Goal: Information Seeking & Learning: Learn about a topic

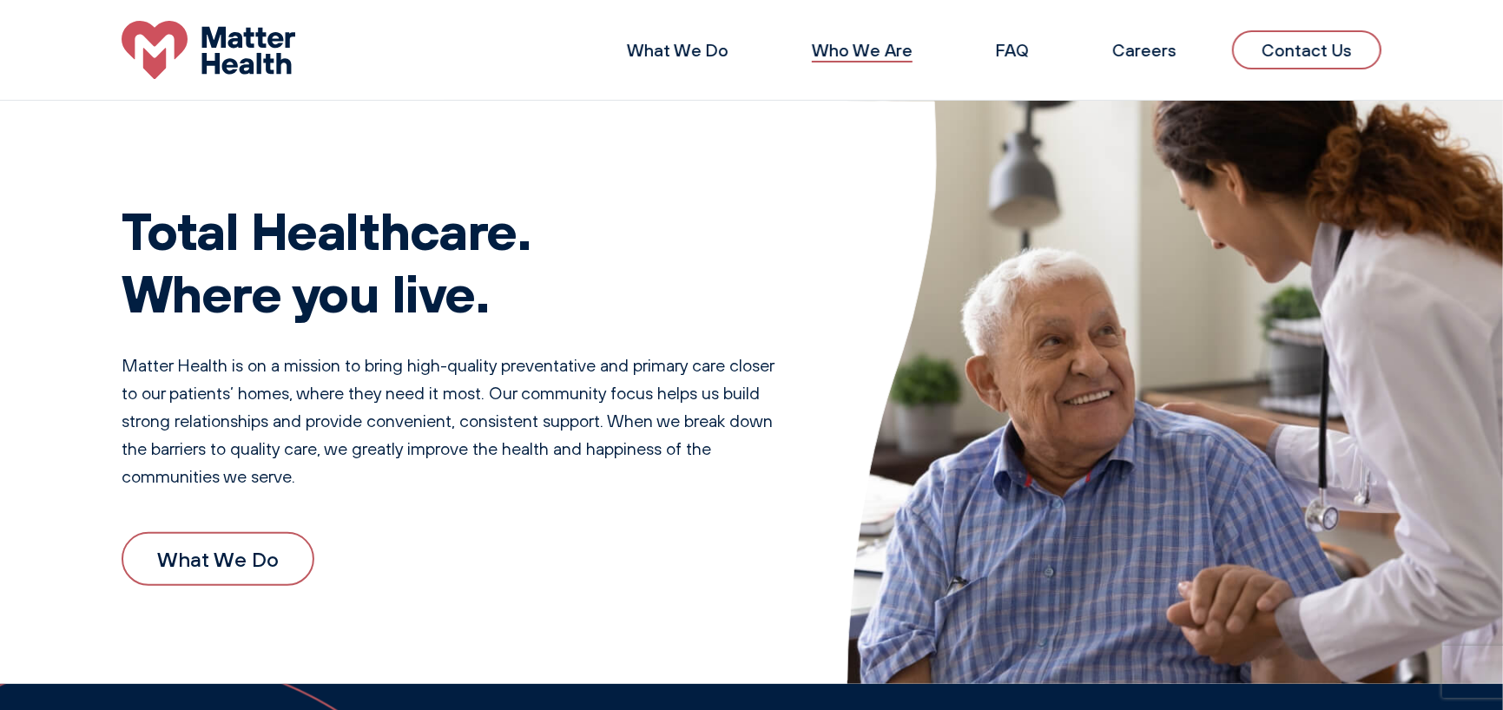
click at [849, 54] on link "Who We Are" at bounding box center [862, 50] width 101 height 22
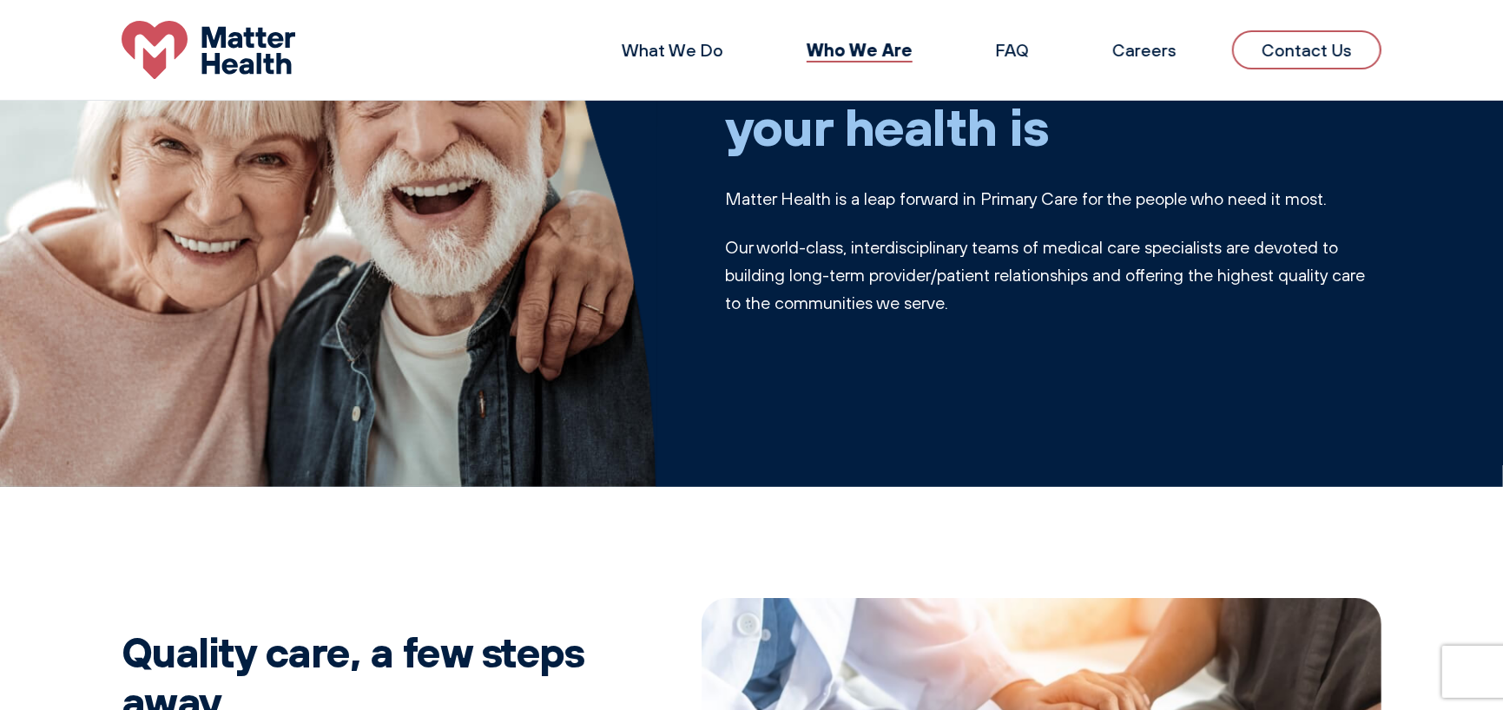
scroll to position [166, 0]
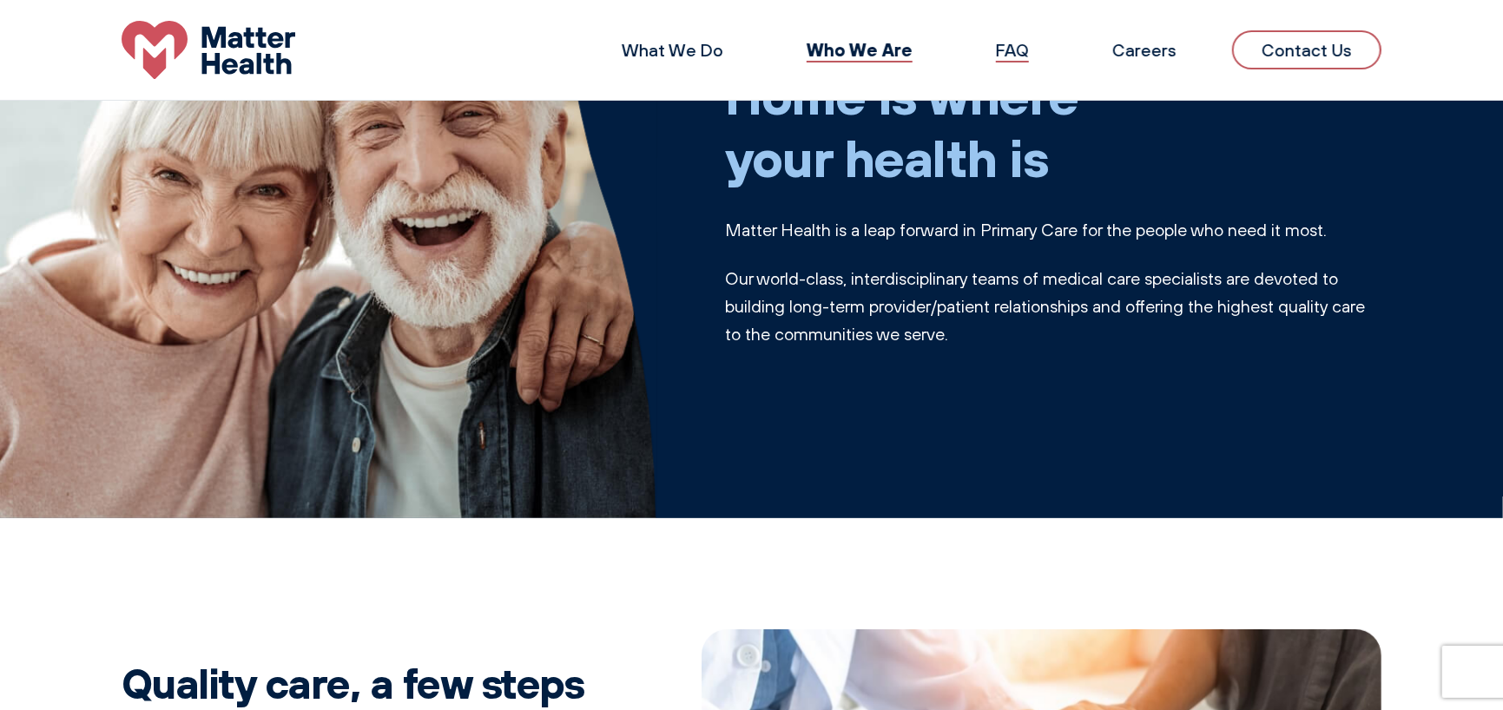
click at [1018, 55] on link "FAQ" at bounding box center [1012, 50] width 33 height 22
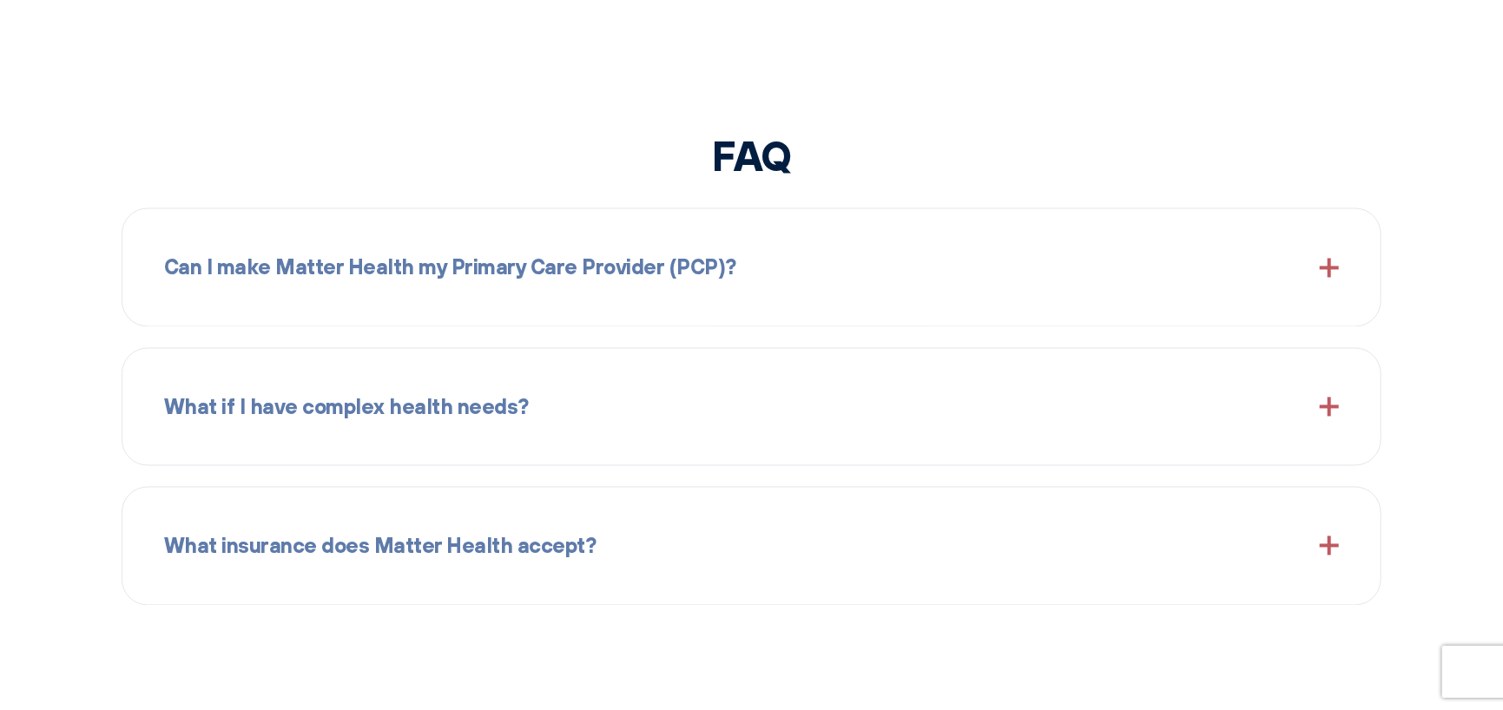
scroll to position [1920, 0]
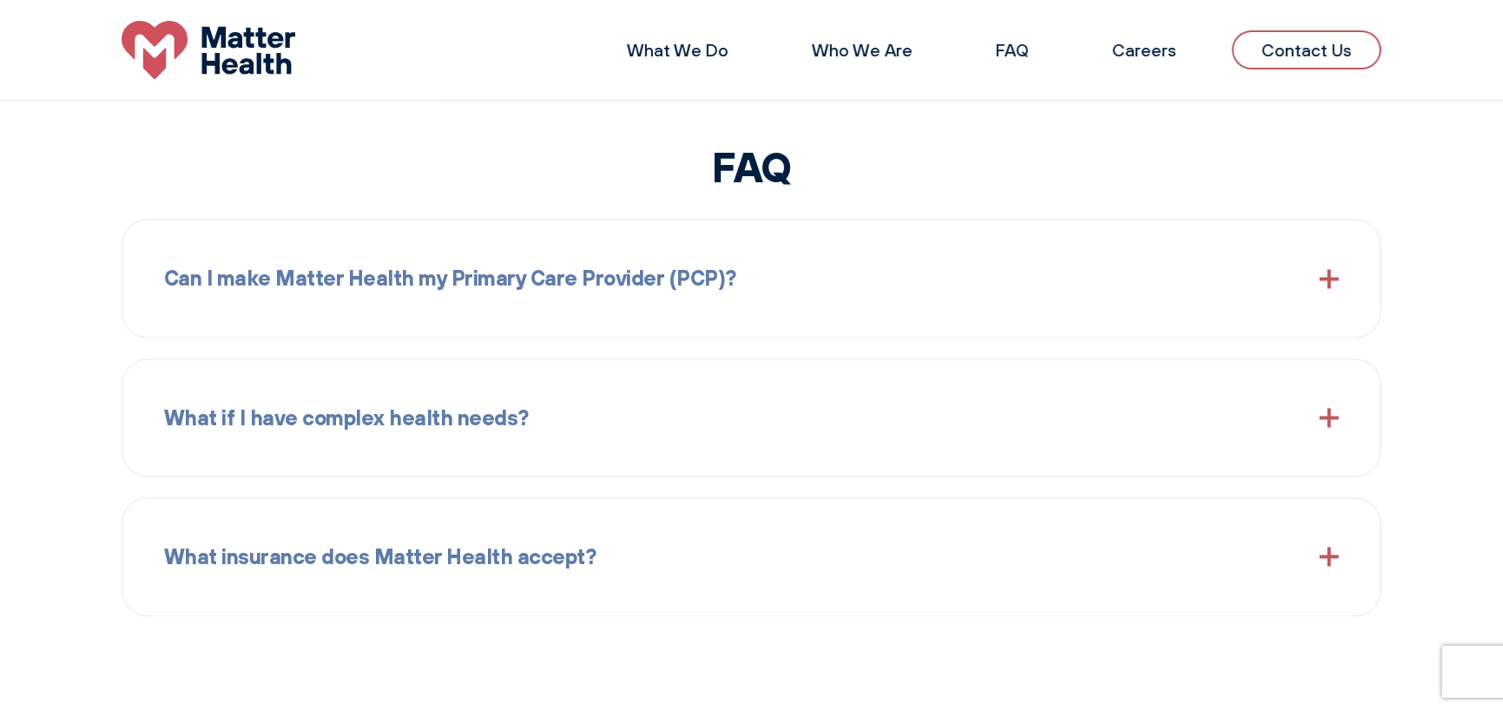
click at [1204, 306] on div "Can I make Matter Health my Primary Care Provider (PCP)?" at bounding box center [751, 278] width 1175 height 75
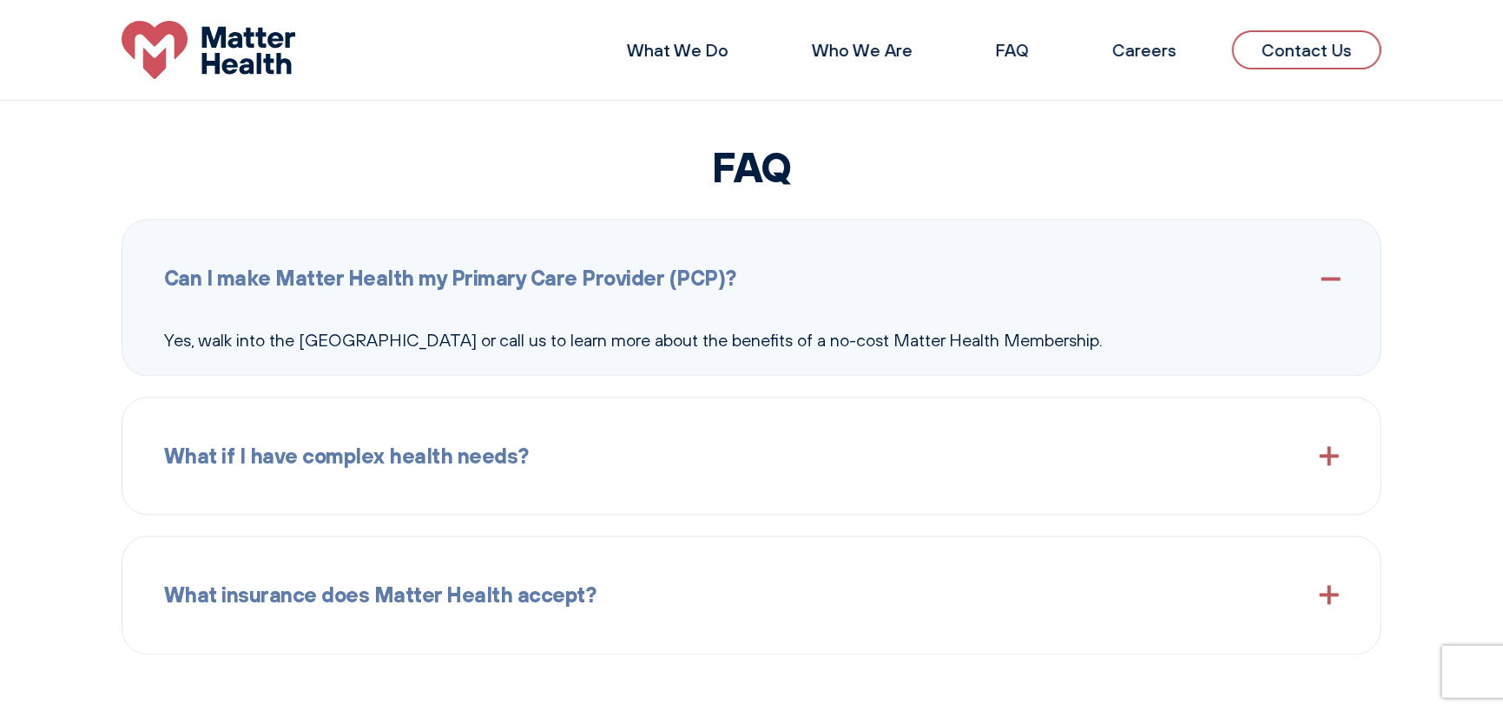
click at [1210, 461] on div "What if I have complex health needs?" at bounding box center [751, 456] width 1175 height 75
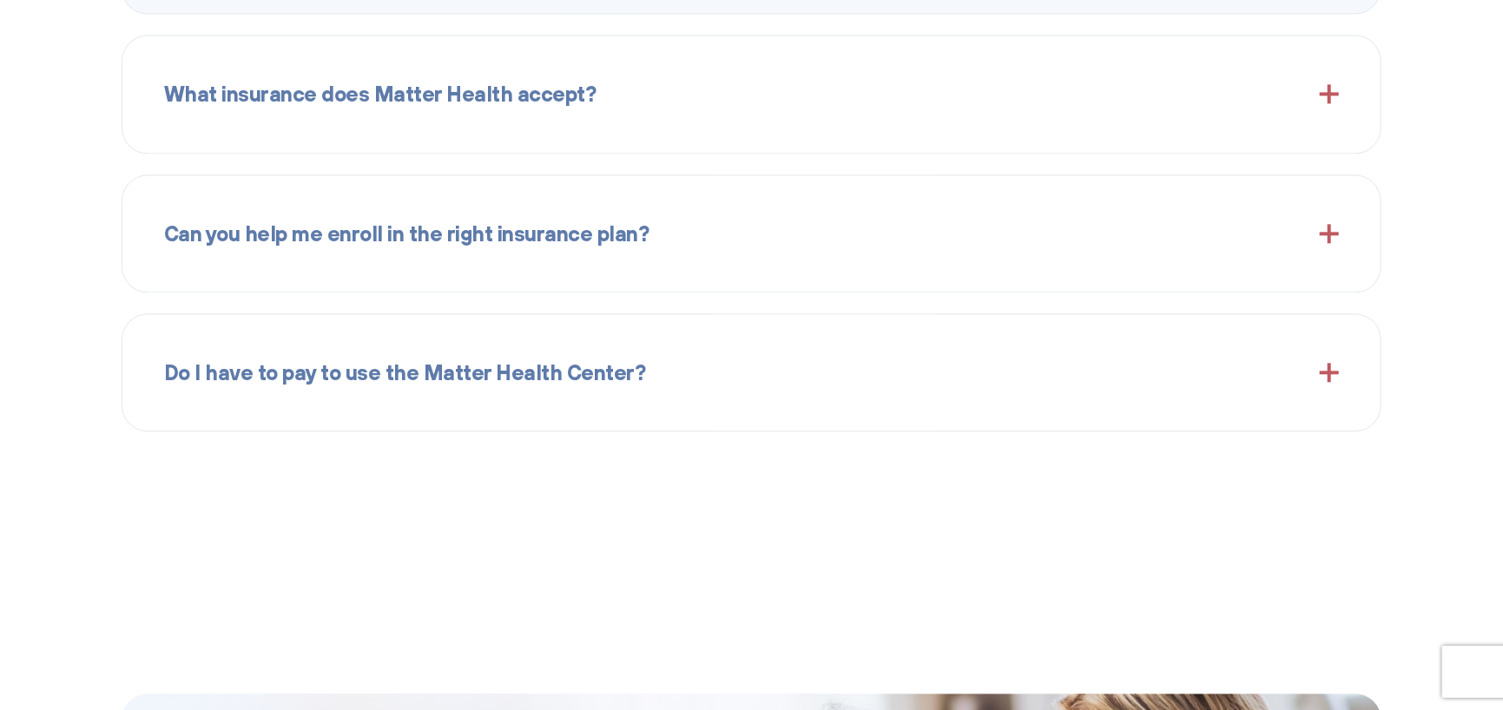
scroll to position [2544, 0]
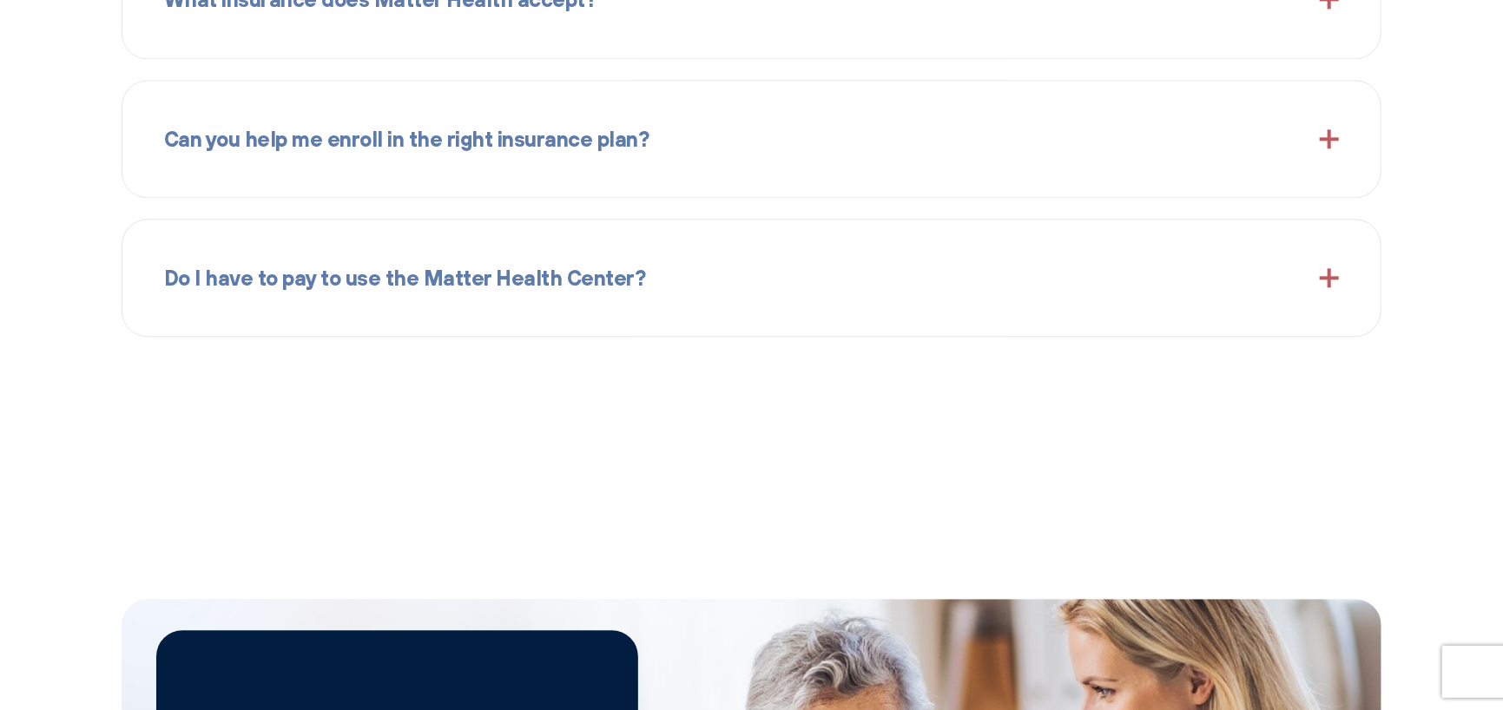
click at [1183, 167] on div "Can you help me enroll in the right insurance plan?" at bounding box center [751, 139] width 1175 height 75
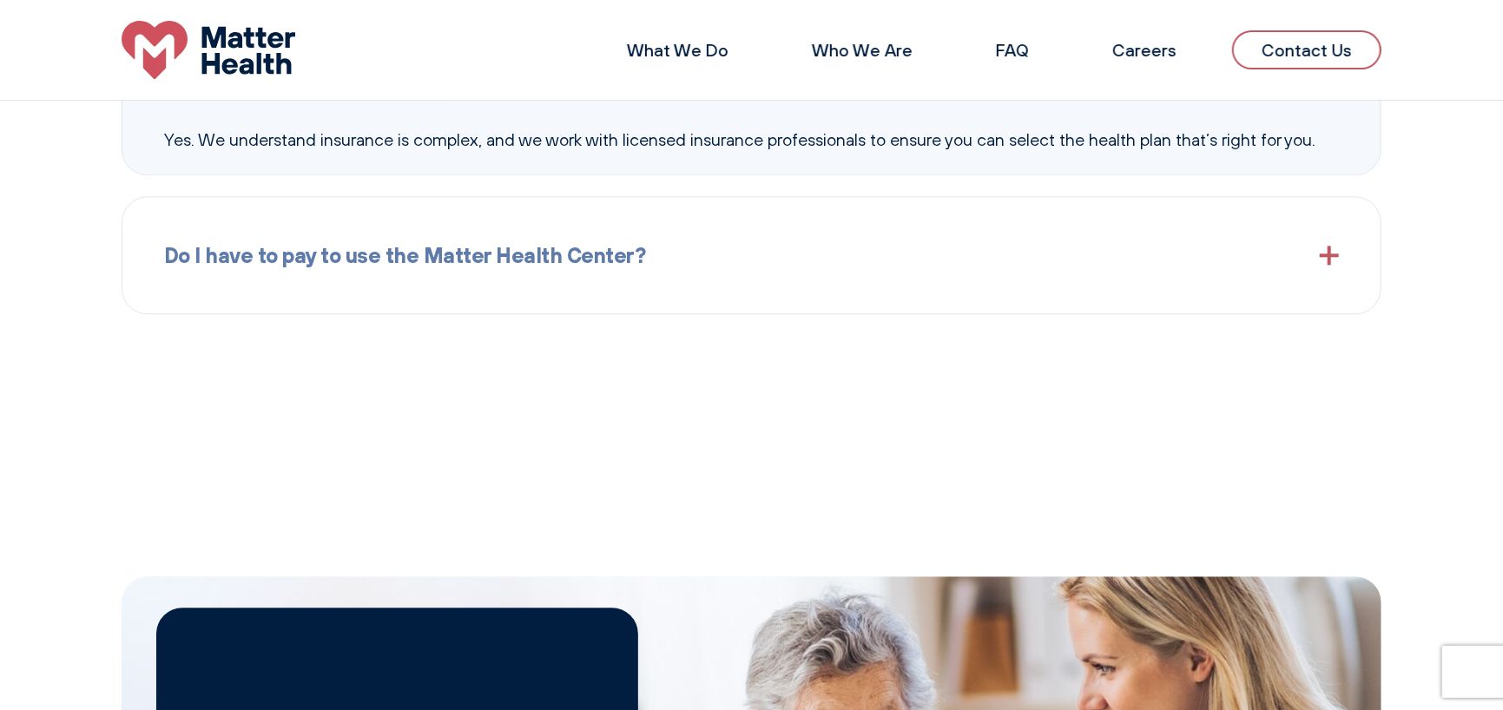
scroll to position [2537, 0]
click at [1141, 250] on div "Do I have to pay to use the Matter Health Center?" at bounding box center [751, 257] width 1175 height 75
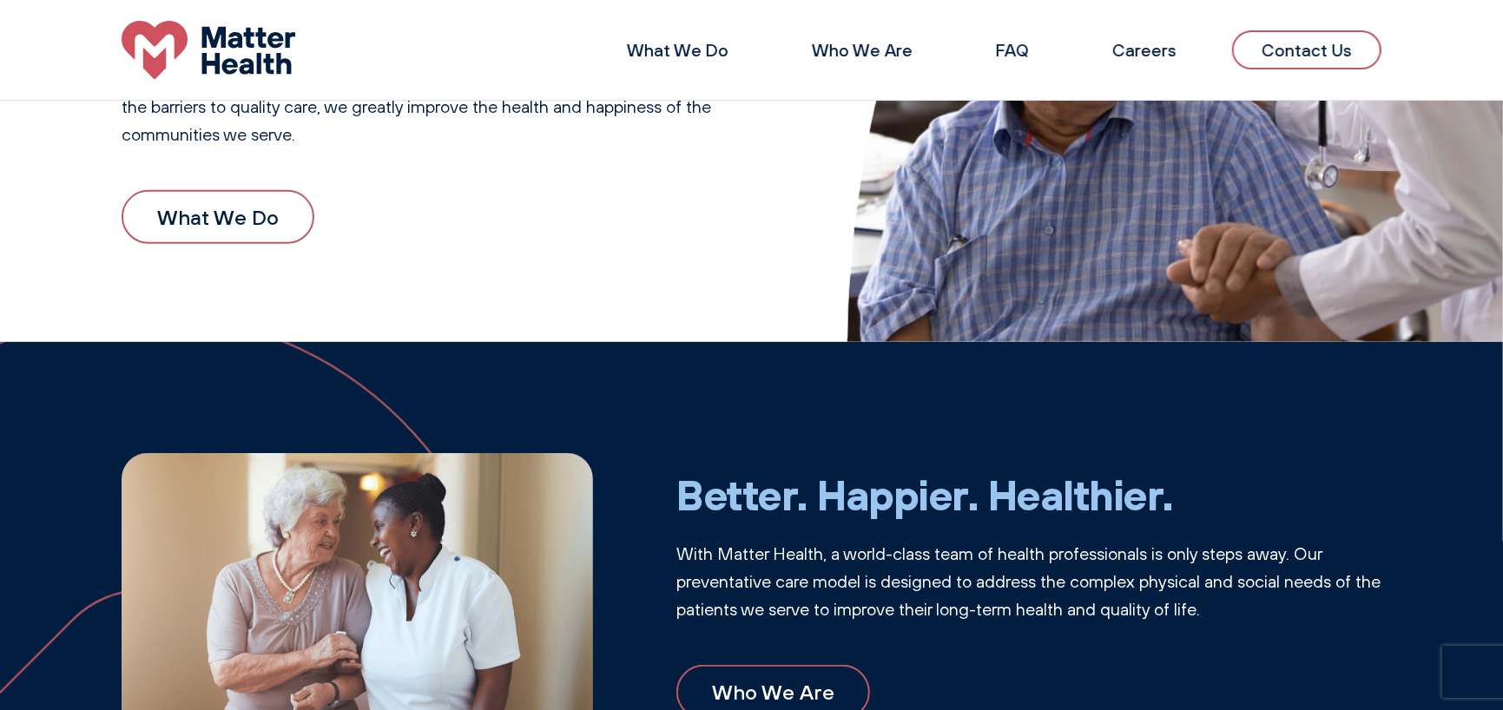
scroll to position [260, 0]
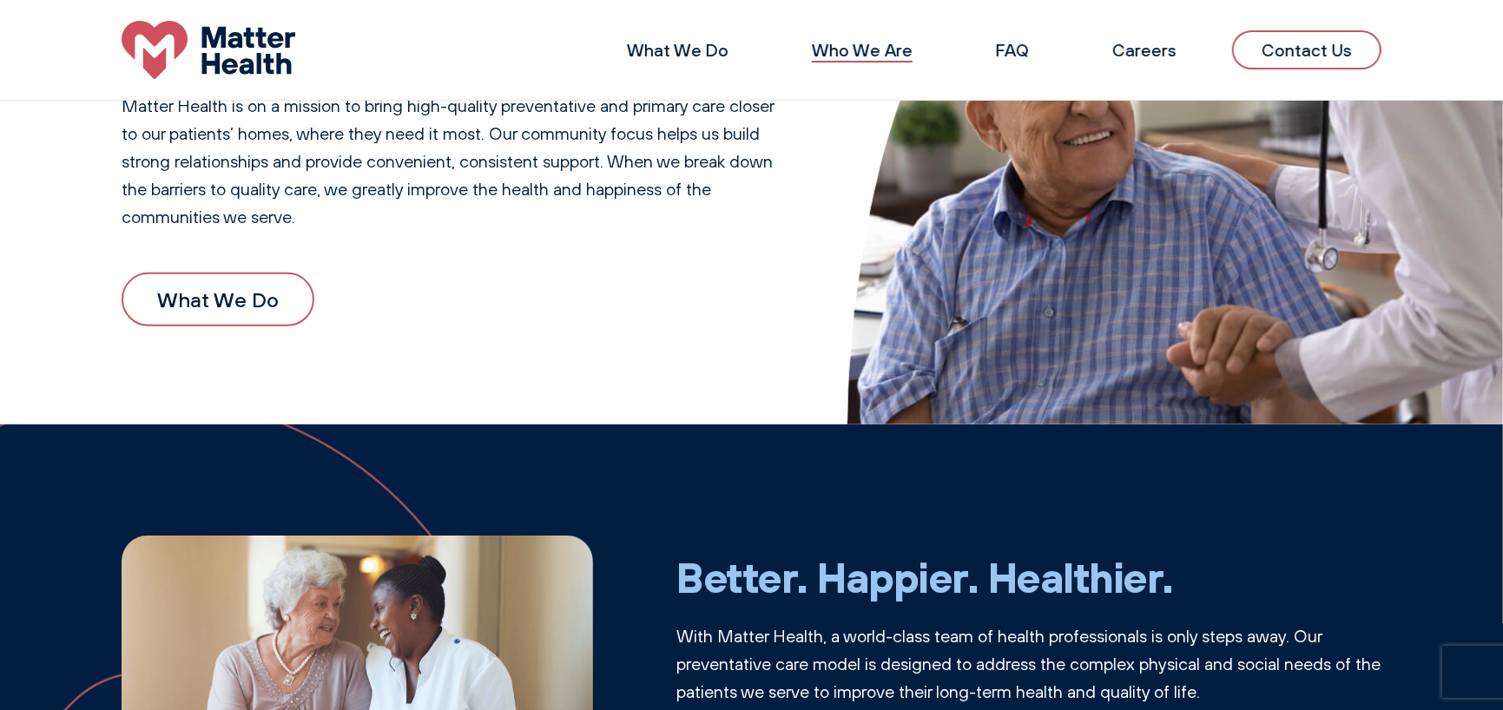
click at [891, 53] on link "Who We Are" at bounding box center [862, 50] width 101 height 22
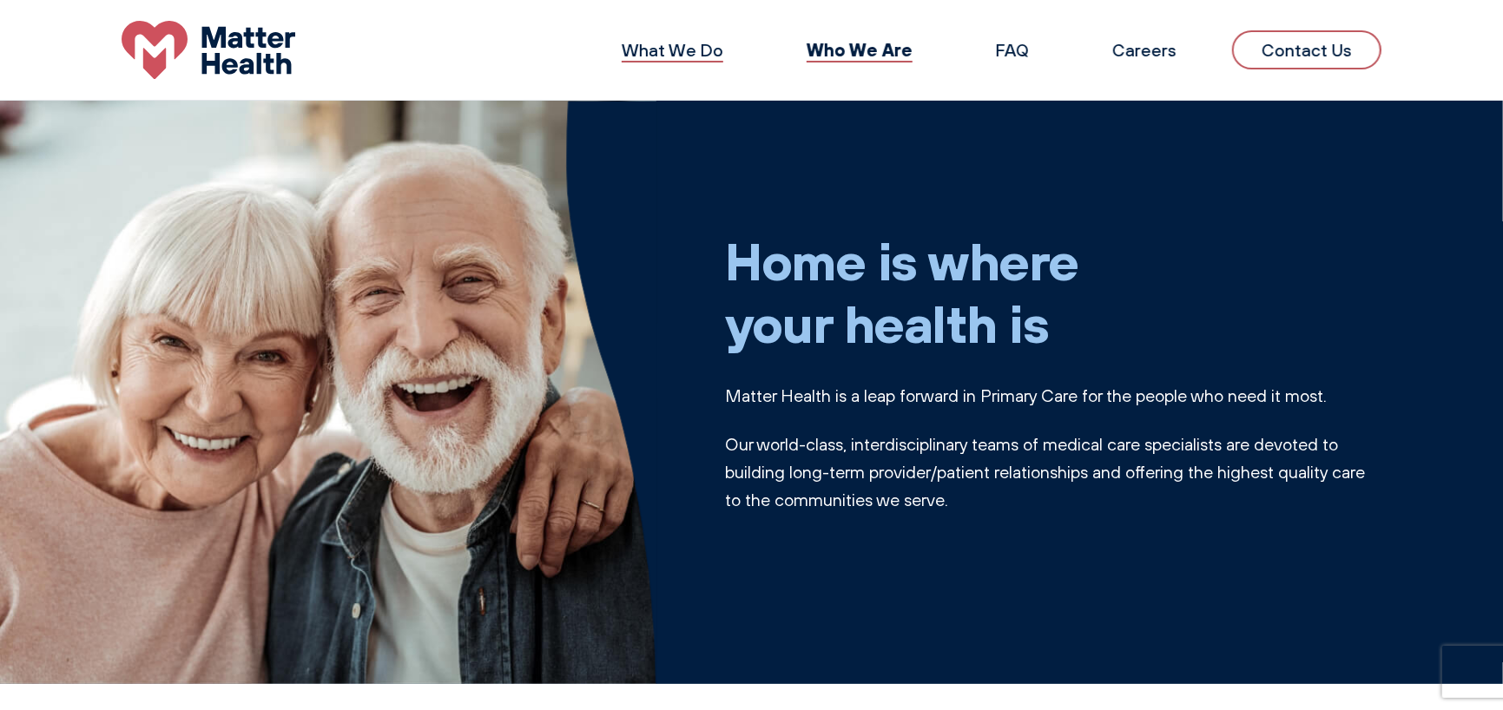
click at [672, 47] on link "What We Do" at bounding box center [673, 50] width 102 height 22
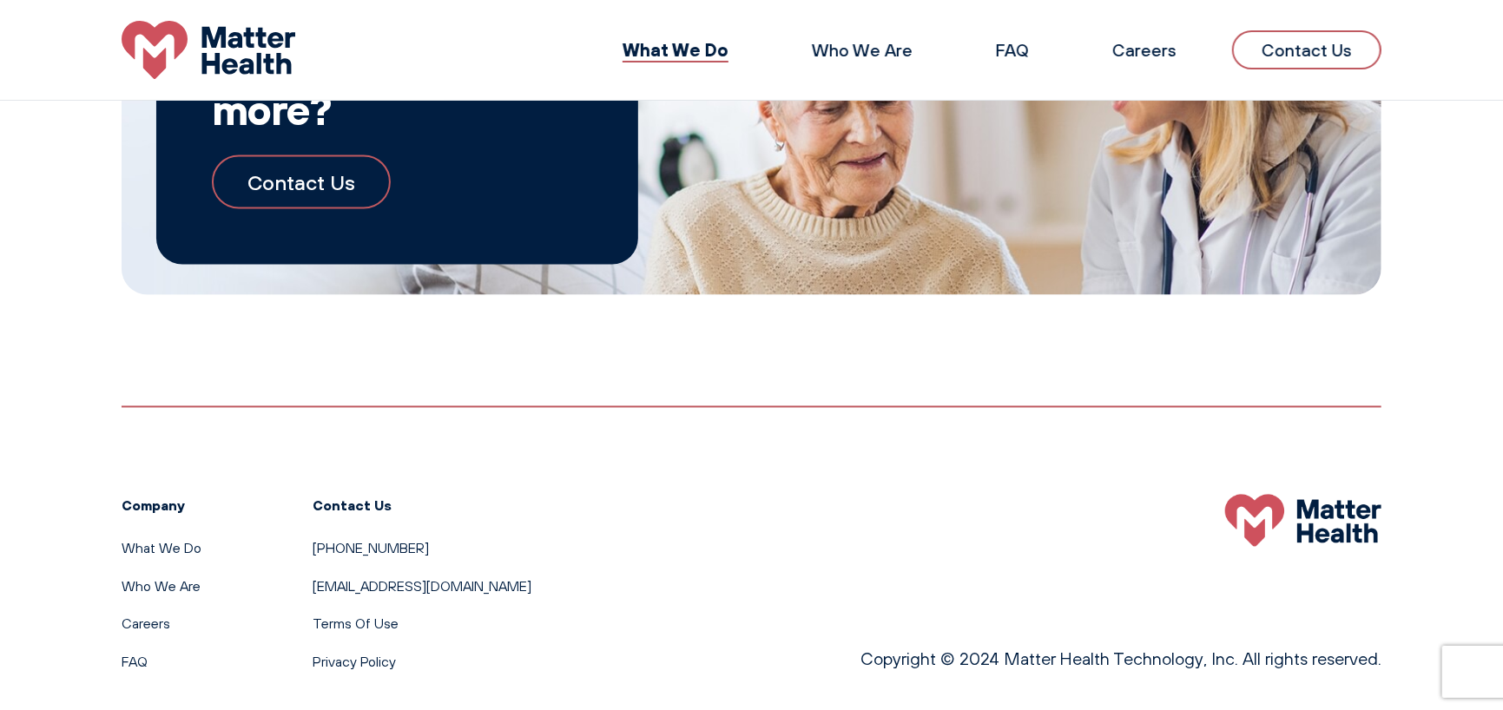
scroll to position [1874, 0]
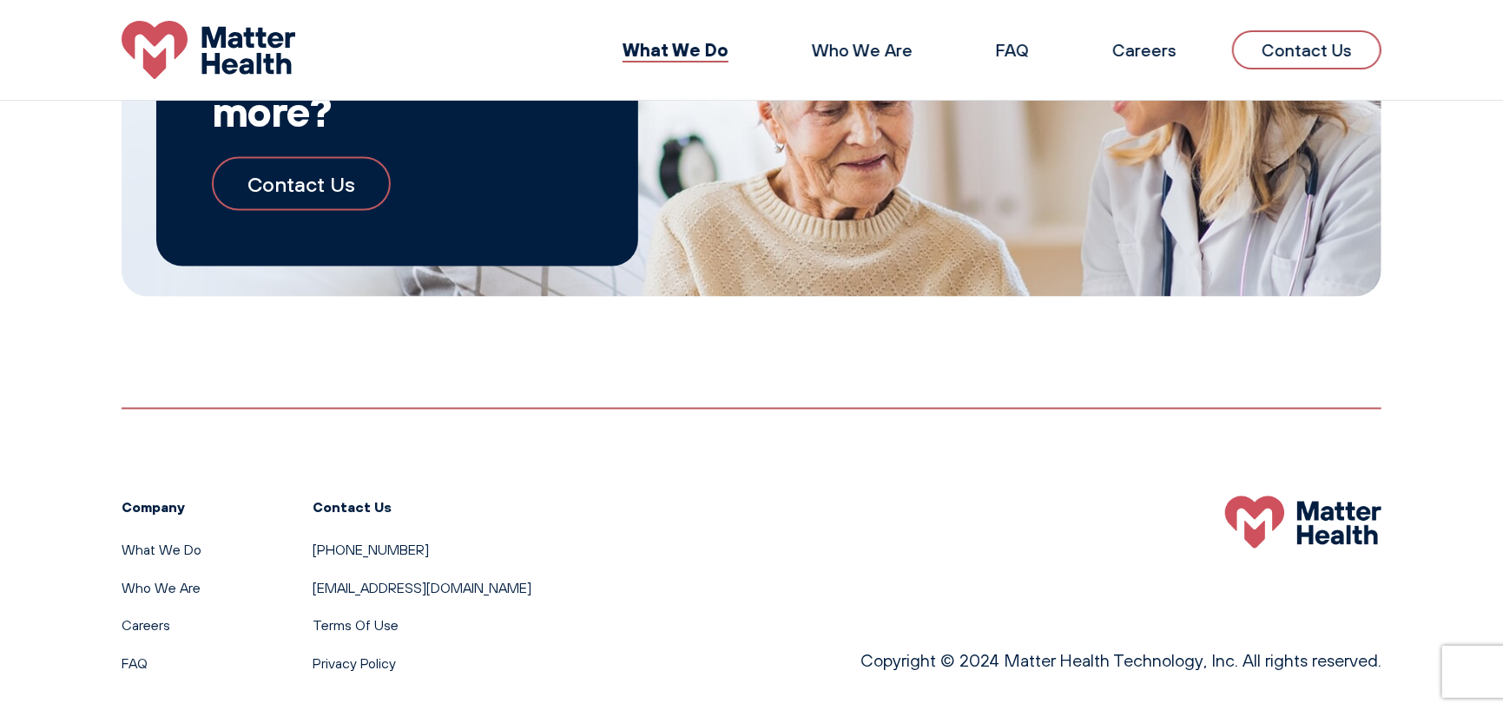
click at [313, 211] on link "Contact Us" at bounding box center [301, 184] width 179 height 54
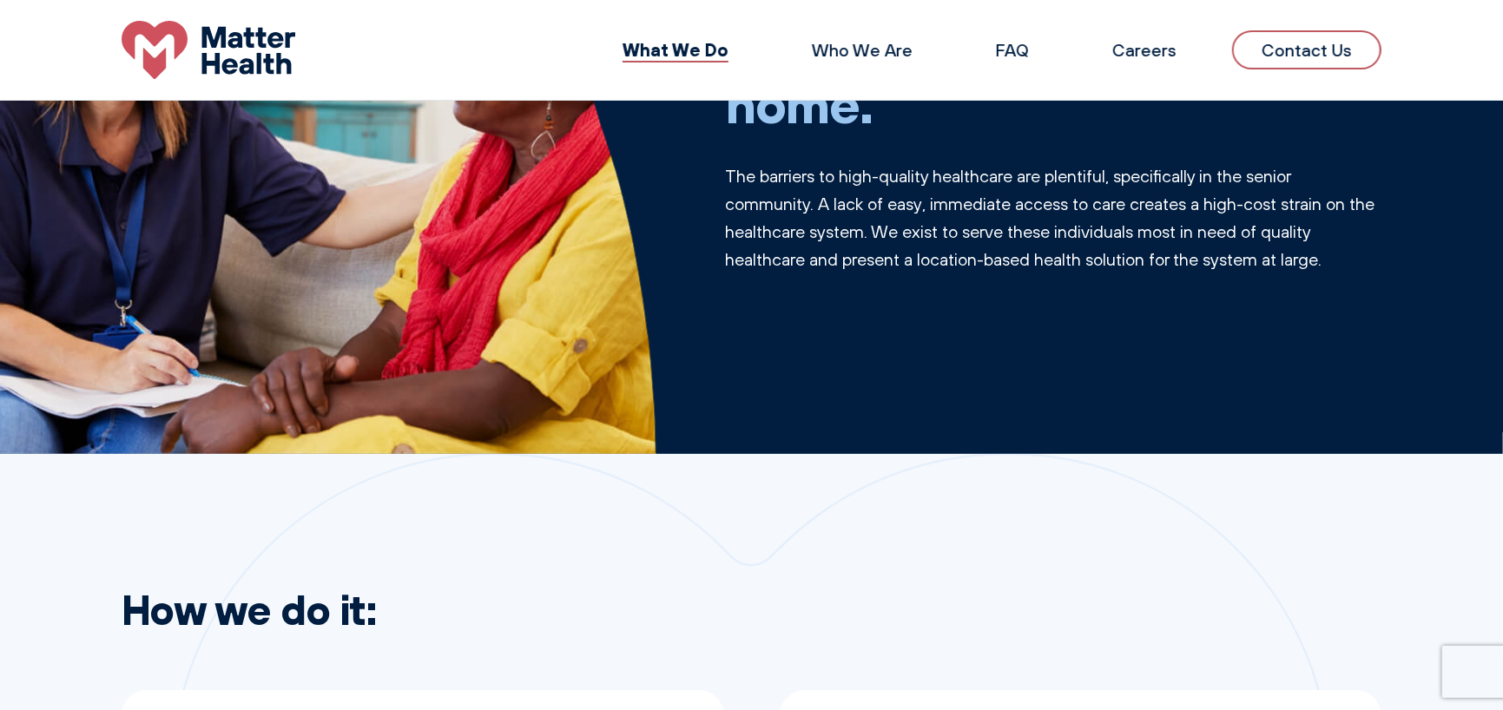
scroll to position [0, 0]
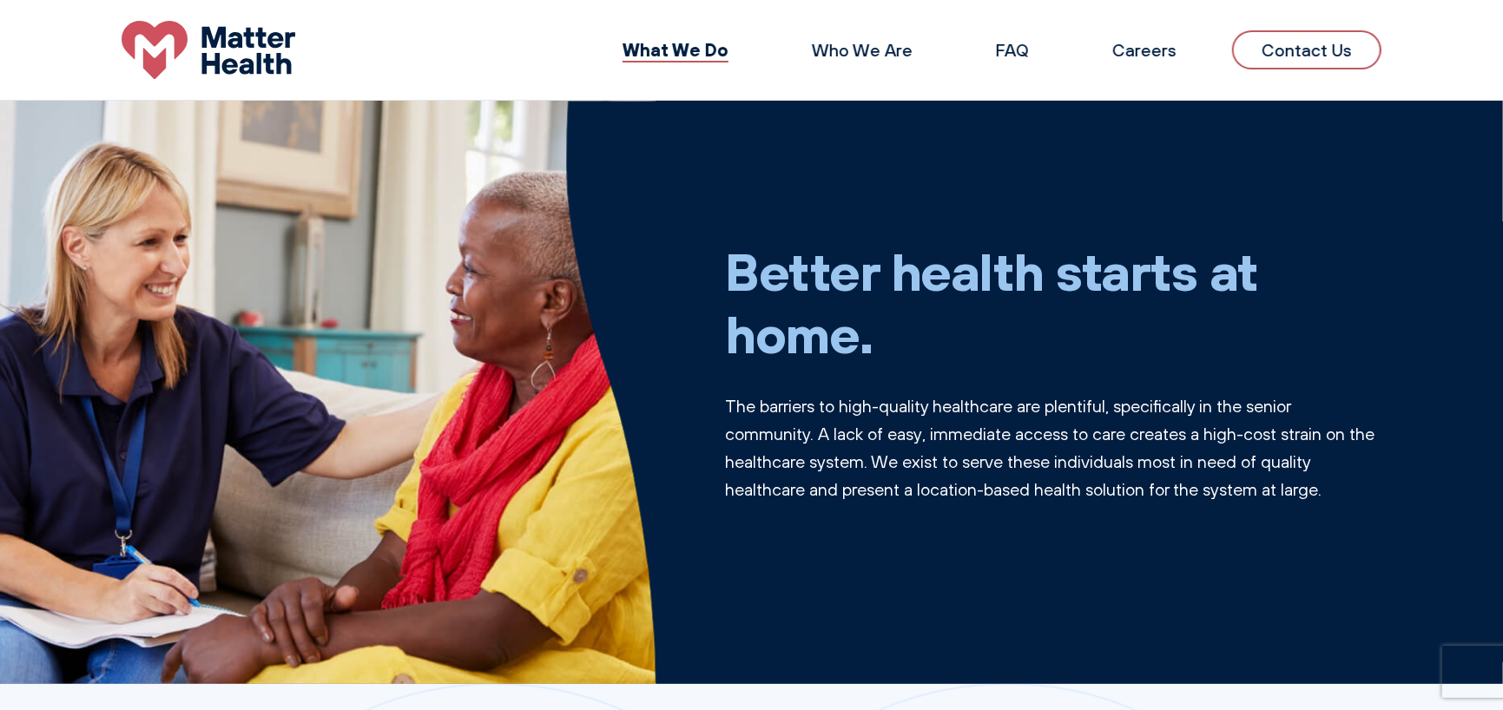
click at [1422, 182] on div "Better health starts at home. The barriers to high-quality healthcare are plent…" at bounding box center [751, 392] width 1503 height 583
